Goal: Information Seeking & Learning: Learn about a topic

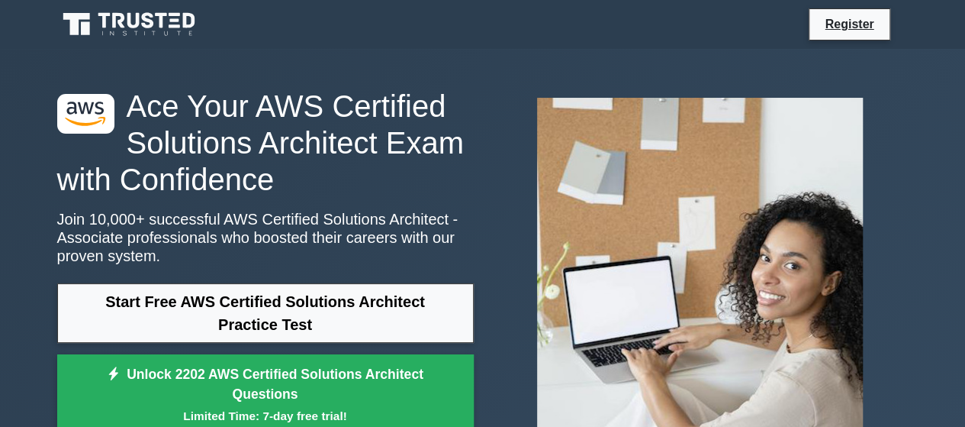
click at [505, 73] on div ".st0{fill:#252F3E;} .st1{fill-rule:evenodd;clip-rule:evenodd;fill:#FF9900;} Ace…" at bounding box center [483, 264] width 870 height 431
click at [490, 251] on div at bounding box center [700, 264] width 435 height 358
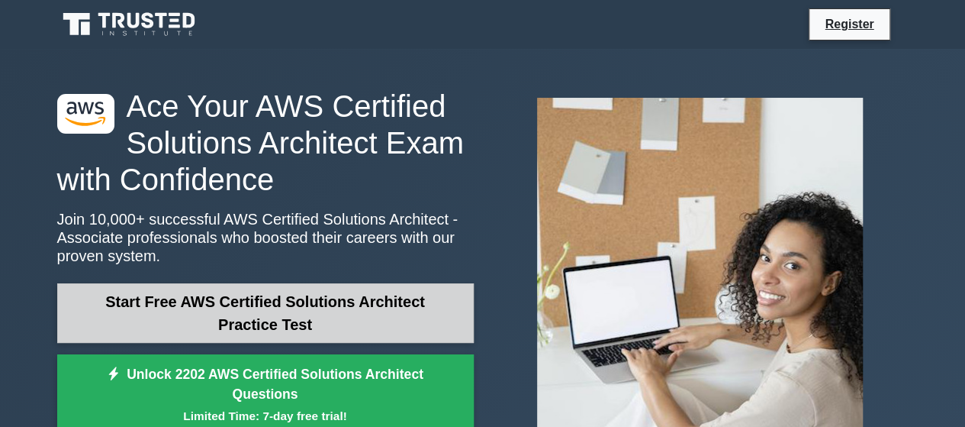
click at [282, 317] on link "Start Free AWS Certified Solutions Architect Practice Test" at bounding box center [265, 313] width 417 height 60
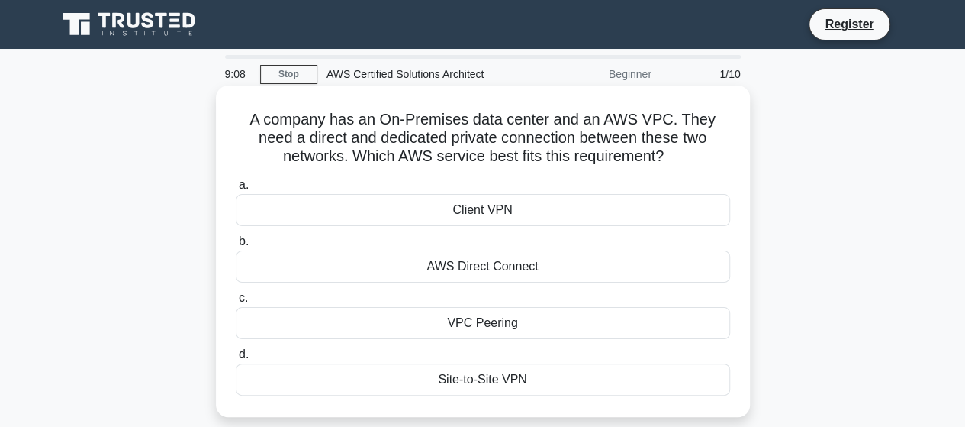
drag, startPoint x: 253, startPoint y: 120, endPoint x: 672, endPoint y: 152, distance: 420.2
click at [672, 152] on h5 "A company has an On-Premises data center and an AWS VPC. They need a direct and…" at bounding box center [483, 138] width 498 height 56
copy h5 "A company has an On-Premises data center and an AWS VPC. They need a direct and…"
click at [737, 185] on div "a. Client VPN" at bounding box center [483, 201] width 513 height 50
click at [487, 268] on div "AWS Direct Connect" at bounding box center [483, 266] width 495 height 32
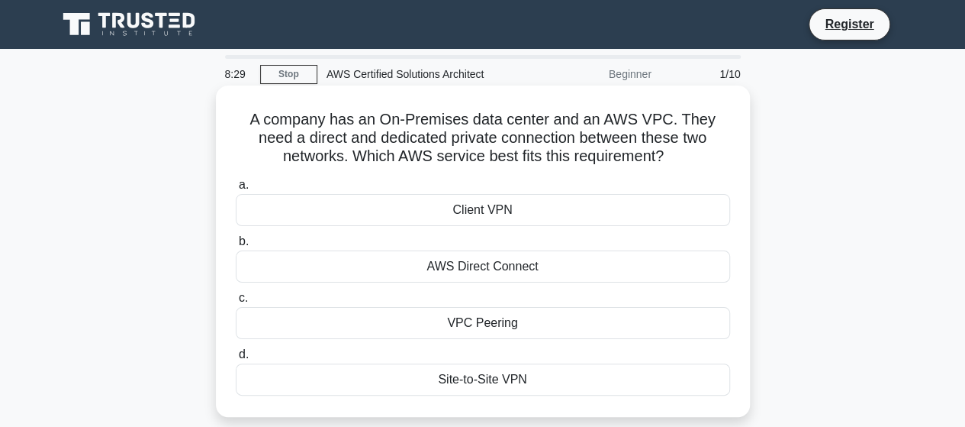
click at [236, 247] on input "b. AWS Direct Connect" at bounding box center [236, 242] width 0 height 10
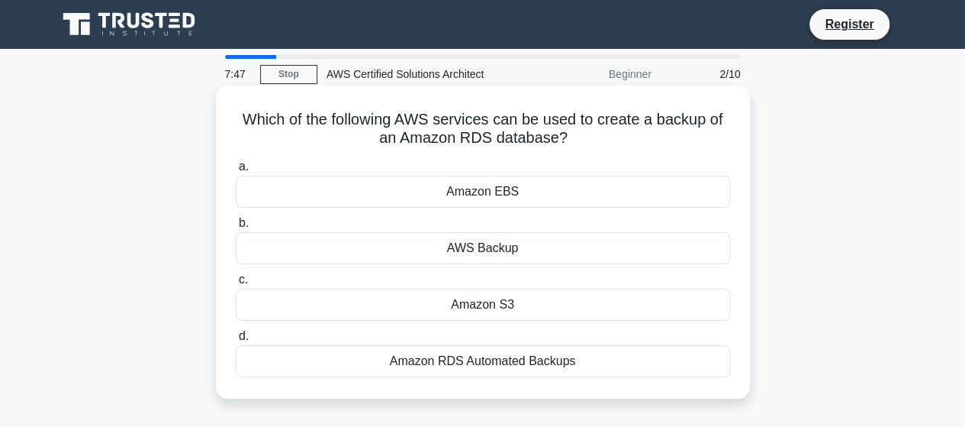
click at [470, 358] on div "Amazon RDS Automated Backups" at bounding box center [483, 361] width 495 height 32
click at [236, 341] on input "d. Amazon RDS Automated Backups" at bounding box center [236, 336] width 0 height 10
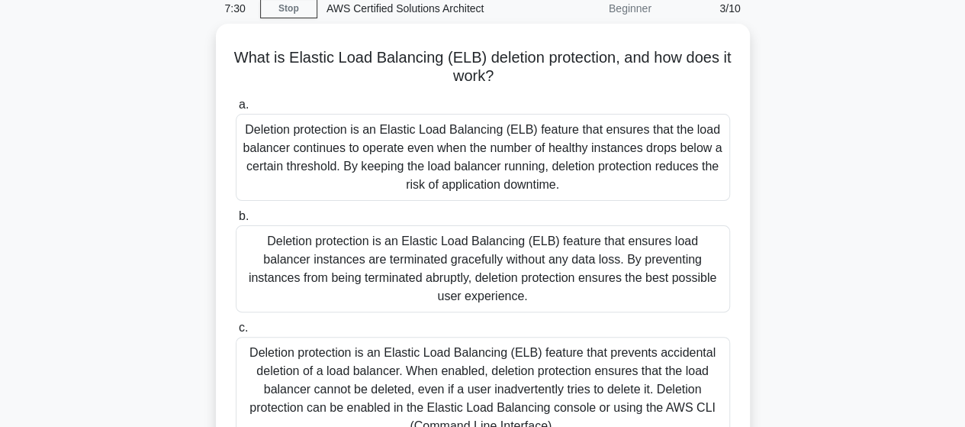
scroll to position [67, 0]
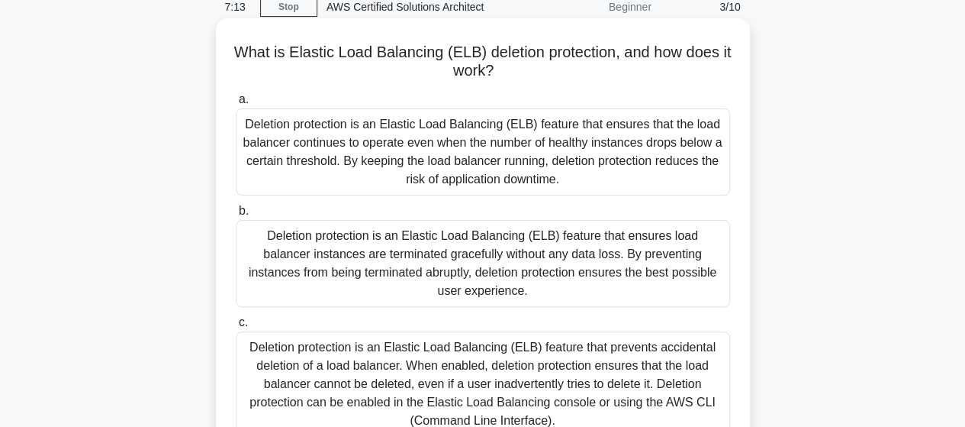
drag, startPoint x: 249, startPoint y: 121, endPoint x: 562, endPoint y: 175, distance: 318.3
click at [562, 175] on div "Deletion protection is an Elastic Load Balancing (ELB) feature that ensures tha…" at bounding box center [483, 151] width 495 height 87
copy div "Deletion protection is an Elastic Load Balancing (ELB) feature that ensures tha…"
click at [382, 254] on div "Deletion protection is an Elastic Load Balancing (ELB) feature that ensures loa…" at bounding box center [483, 263] width 495 height 87
click at [236, 216] on input "b. Deletion protection is an Elastic Load Balancing (ELB) feature that ensures …" at bounding box center [236, 211] width 0 height 10
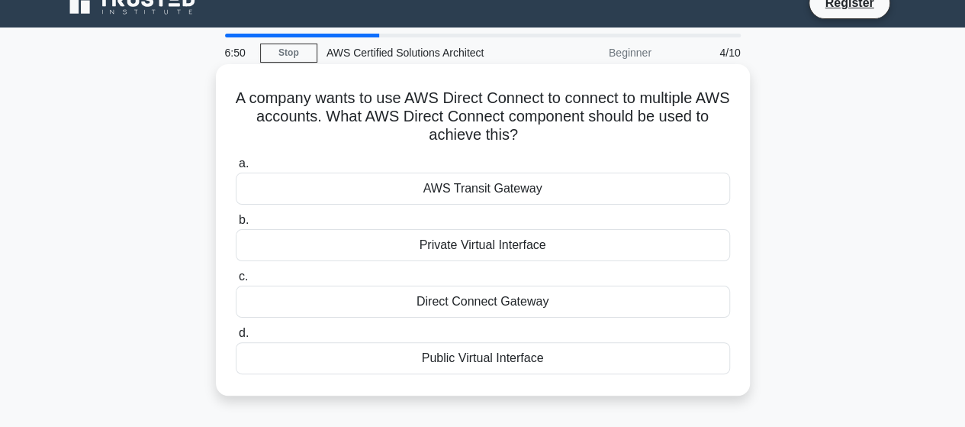
scroll to position [0, 0]
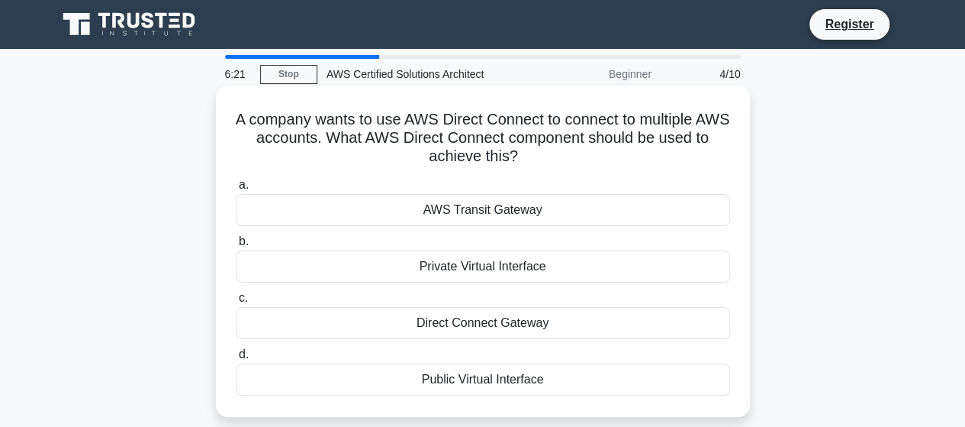
drag, startPoint x: 244, startPoint y: 124, endPoint x: 539, endPoint y: 166, distance: 297.6
click at [539, 166] on h5 "A company wants to use AWS Direct Connect to connect to multiple AWS accounts. …" at bounding box center [483, 138] width 498 height 56
copy h5 "A company wants to use AWS Direct Connect to connect to multiple AWS accounts. …"
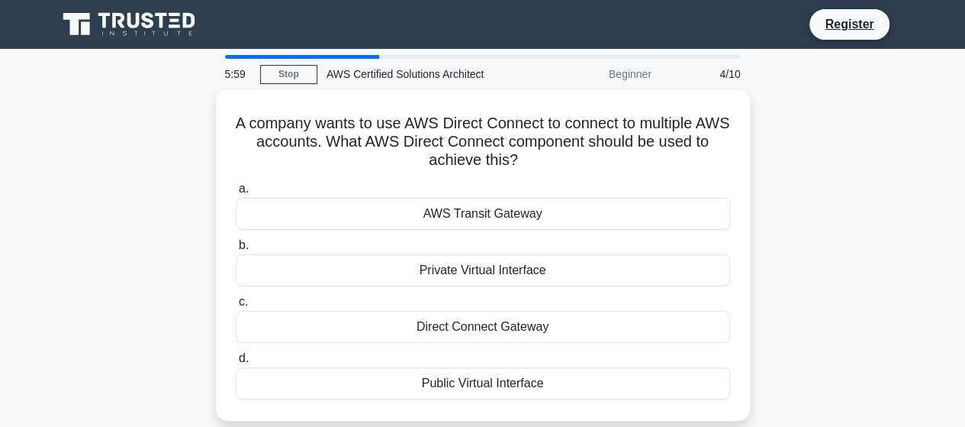
click at [817, 185] on div "A company wants to use AWS Direct Connect to connect to multiple AWS accounts. …" at bounding box center [483, 264] width 870 height 350
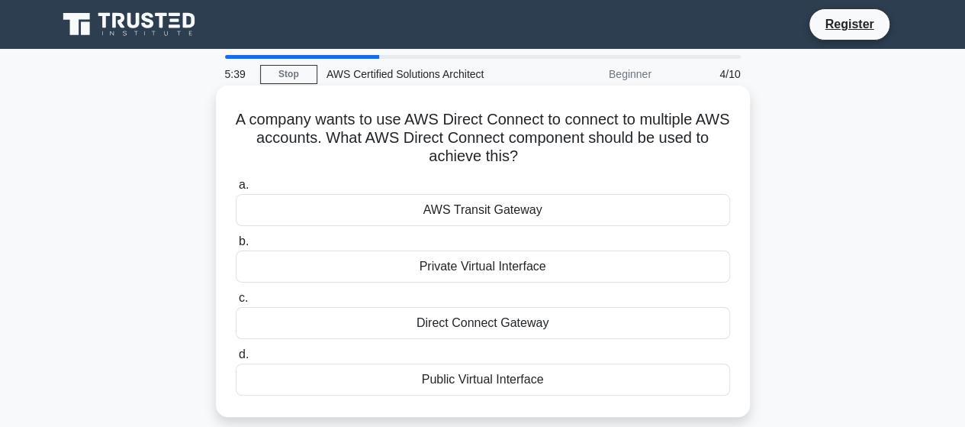
click at [477, 266] on div "Private Virtual Interface" at bounding box center [483, 266] width 495 height 32
click at [236, 247] on input "b. Private Virtual Interface" at bounding box center [236, 242] width 0 height 10
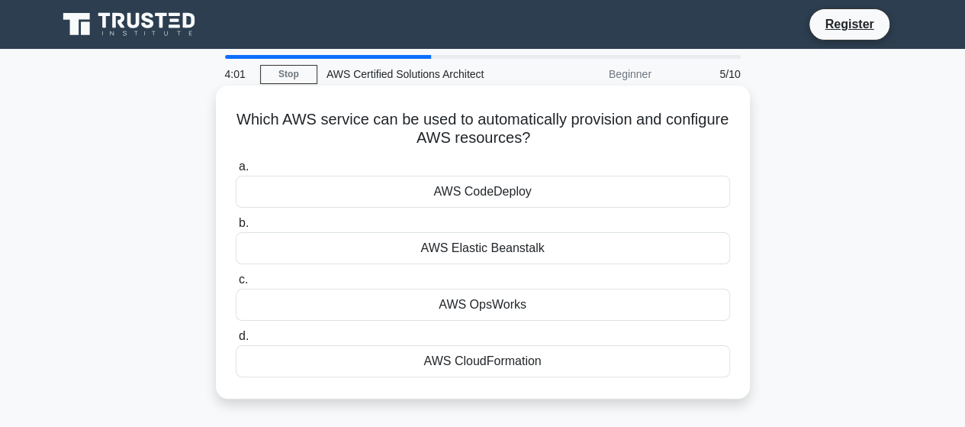
click at [485, 359] on div "AWS CloudFormation" at bounding box center [483, 361] width 495 height 32
click at [236, 341] on input "d. AWS CloudFormation" at bounding box center [236, 336] width 0 height 10
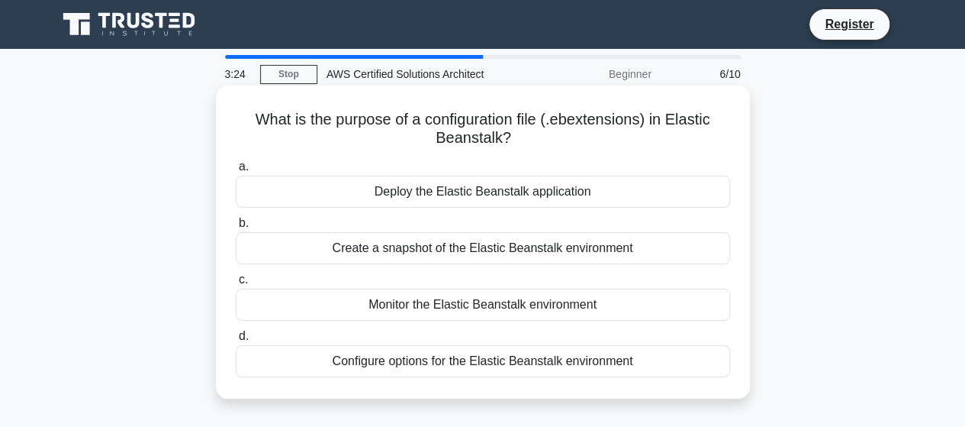
click at [502, 250] on div "Create a snapshot of the Elastic Beanstalk environment" at bounding box center [483, 248] width 495 height 32
click at [236, 228] on input "b. Create a snapshot of the Elastic Beanstalk environment" at bounding box center [236, 223] width 0 height 10
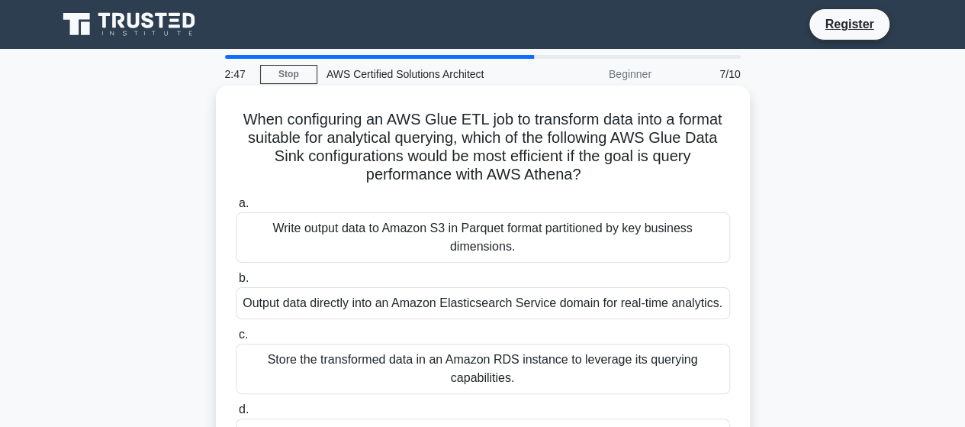
click at [549, 243] on div "Write output data to Amazon S3 in Parquet format partitioned by key business di…" at bounding box center [483, 237] width 495 height 50
click at [236, 208] on input "a. Write output data to Amazon S3 in Parquet format partitioned by key business…" at bounding box center [236, 203] width 0 height 10
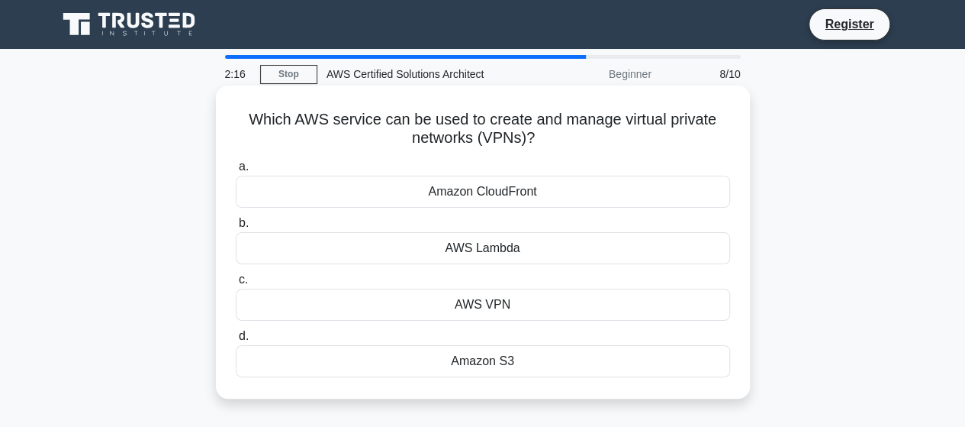
click at [479, 305] on div "AWS VPN" at bounding box center [483, 304] width 495 height 32
click at [236, 285] on input "c. AWS VPN" at bounding box center [236, 280] width 0 height 10
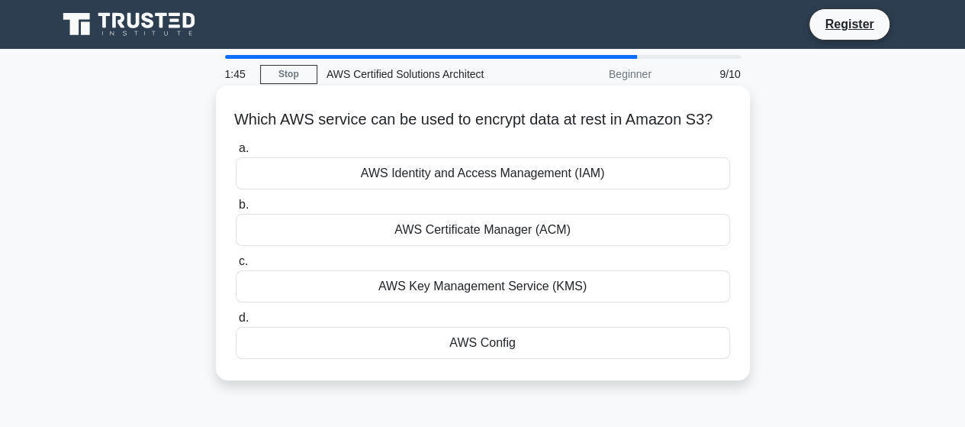
click at [486, 359] on div "AWS Config" at bounding box center [483, 343] width 495 height 32
click at [236, 323] on input "d. AWS Config" at bounding box center [236, 318] width 0 height 10
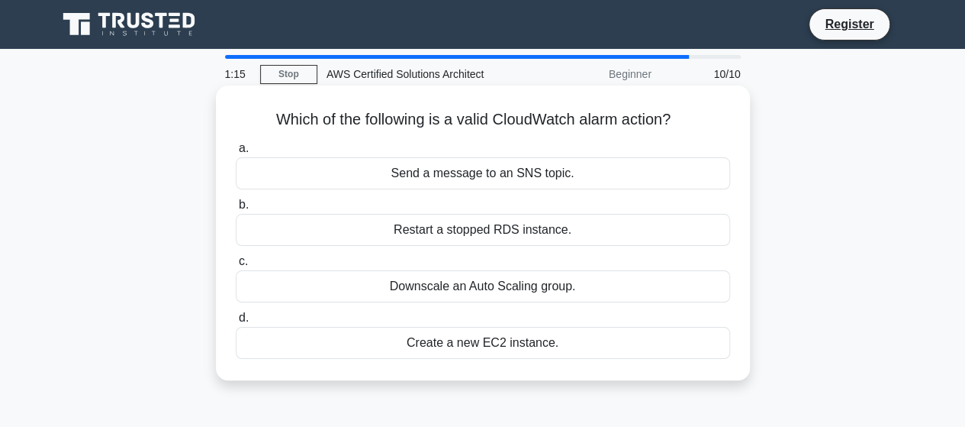
click at [507, 175] on div "Send a message to an SNS topic." at bounding box center [483, 173] width 495 height 32
click at [236, 153] on input "a. Send a message to an SNS topic." at bounding box center [236, 148] width 0 height 10
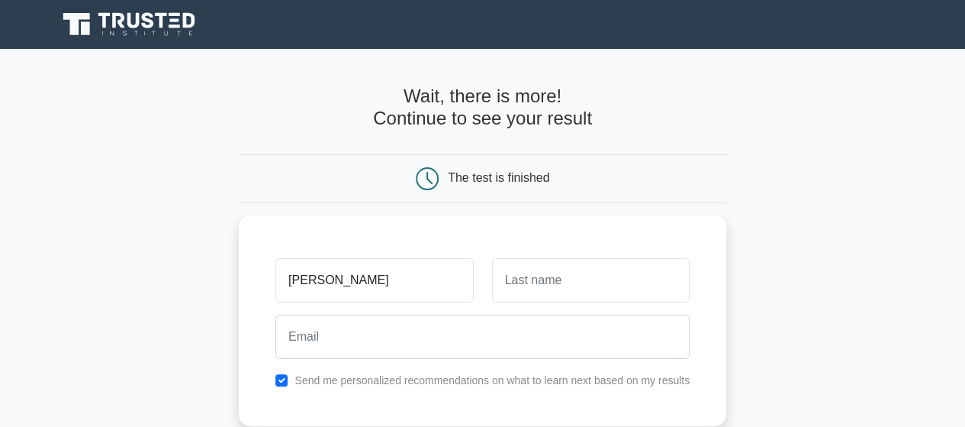
type input "[PERSON_NAME]"
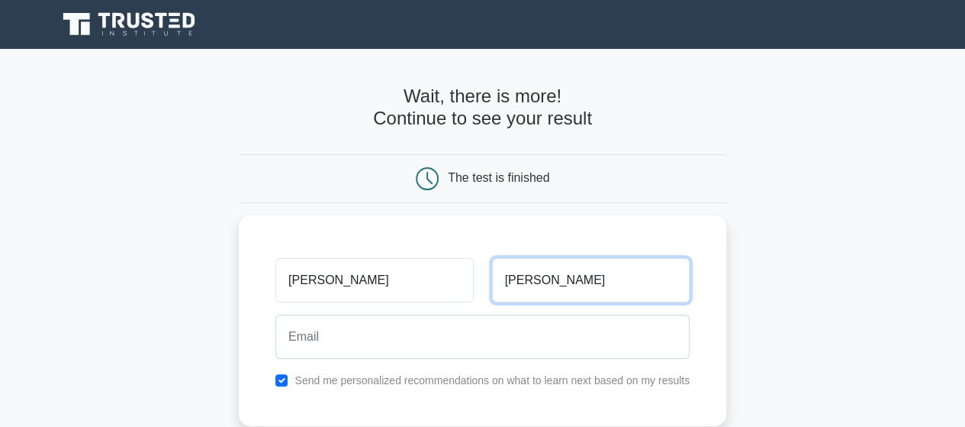
type input "[PERSON_NAME]"
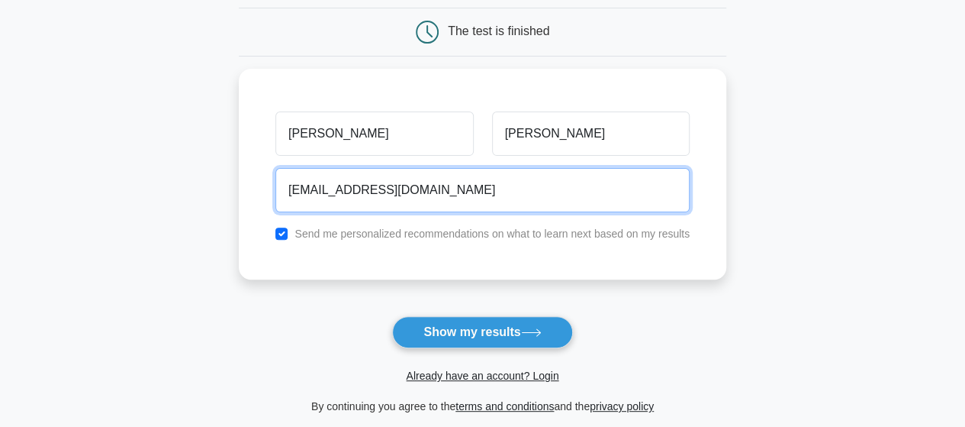
scroll to position [156, 0]
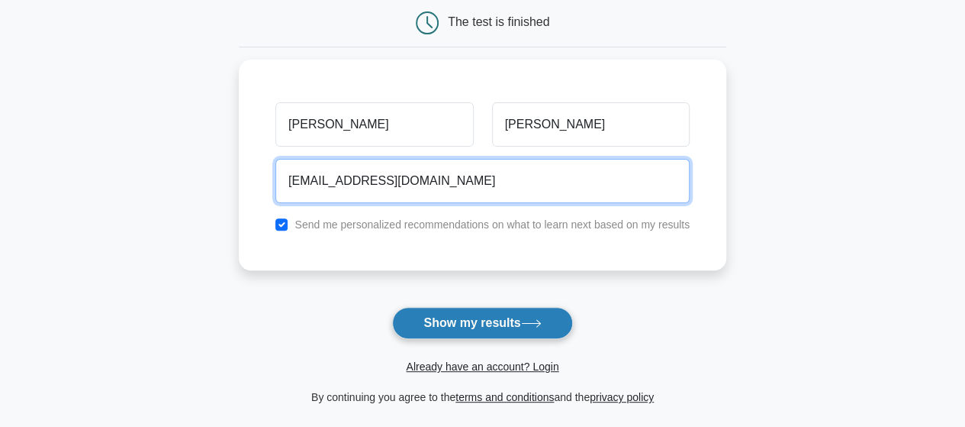
type input "bk60838@gmail.com"
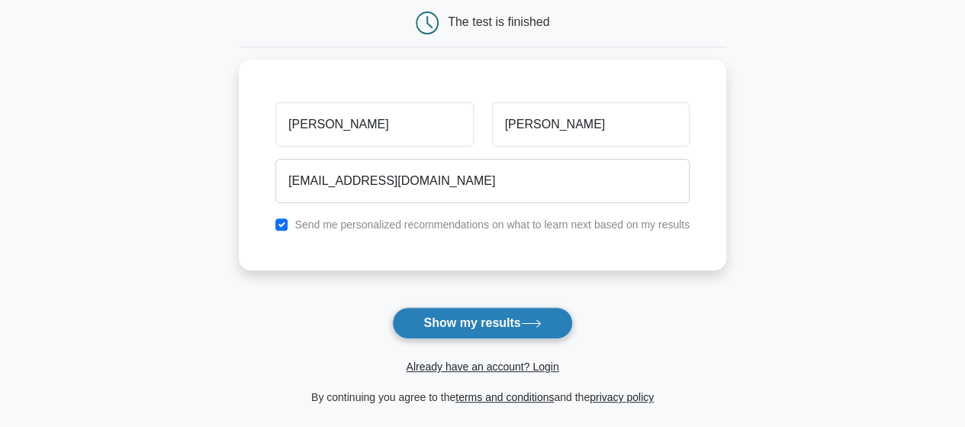
click at [450, 325] on button "Show my results" at bounding box center [482, 323] width 180 height 32
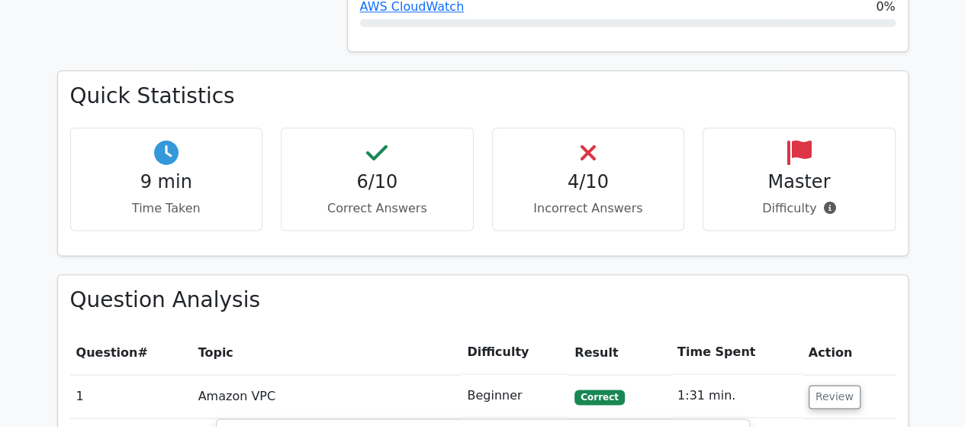
scroll to position [921, 0]
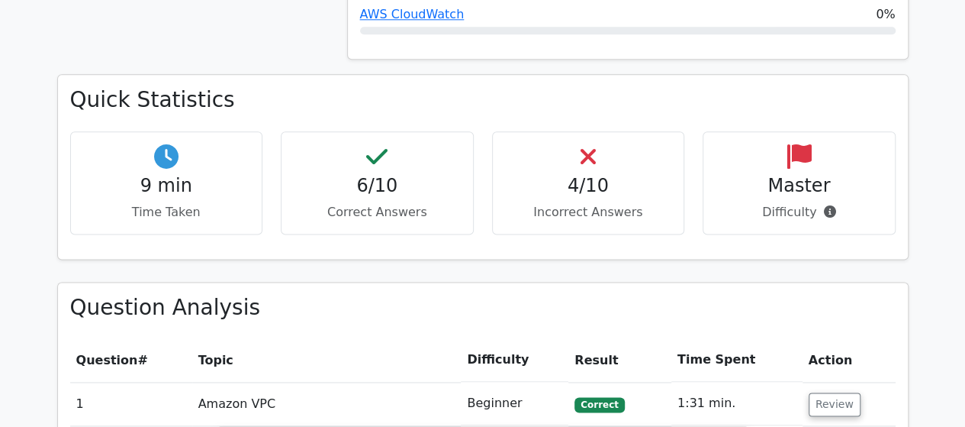
click at [411, 175] on h4 "6/10" at bounding box center [377, 186] width 167 height 22
click at [612, 175] on h4 "4/10" at bounding box center [588, 186] width 167 height 22
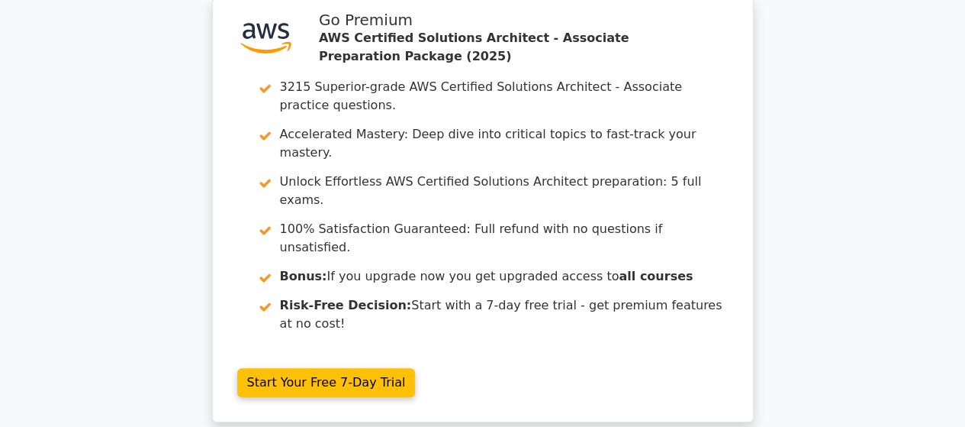
scroll to position [0, 0]
